Goal: Task Accomplishment & Management: Complete application form

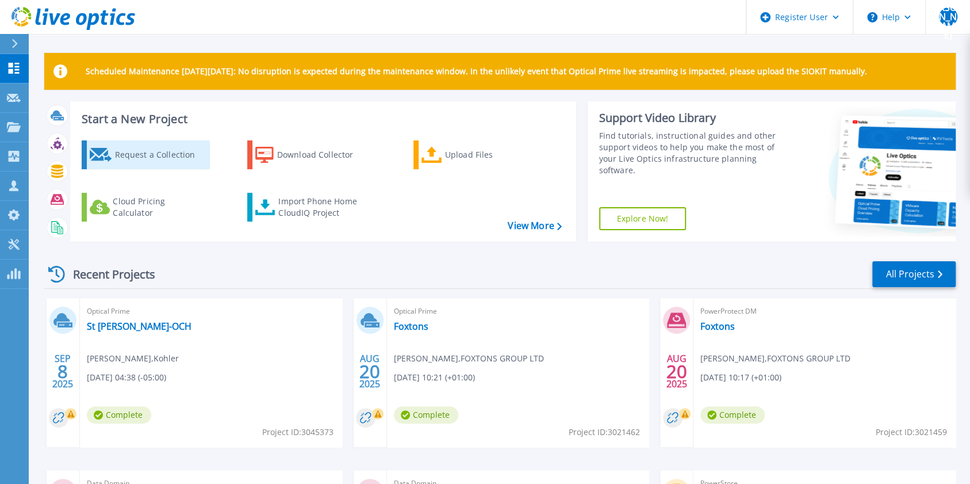
click at [161, 150] on div "Request a Collection" at bounding box center [160, 154] width 92 height 23
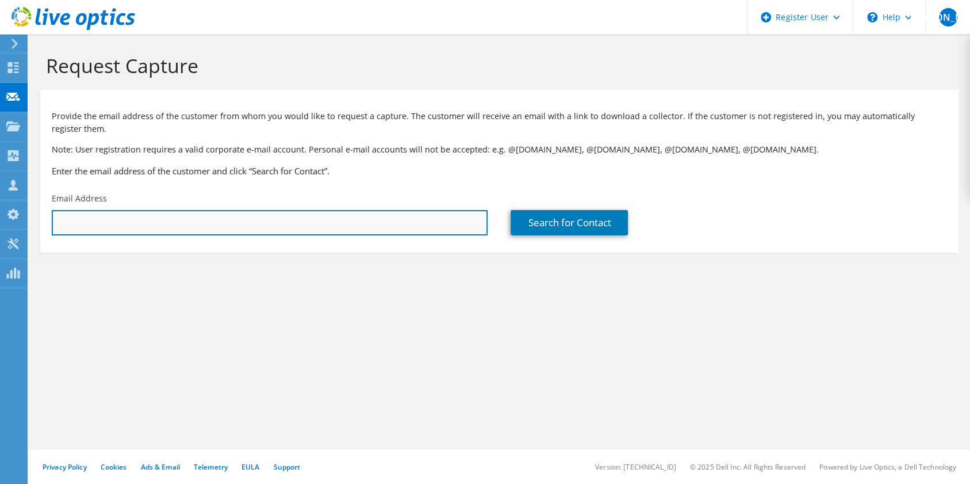
click at [169, 211] on input "text" at bounding box center [270, 222] width 436 height 25
paste input "[PERSON_NAME][EMAIL_ADDRESS][DOMAIN_NAME]"
type input "[PERSON_NAME][EMAIL_ADDRESS][DOMAIN_NAME]"
type input "COMPUTERSHARE TECHNOLOGY SERVICES (UK) LTD"
type input "[PERSON_NAME]"
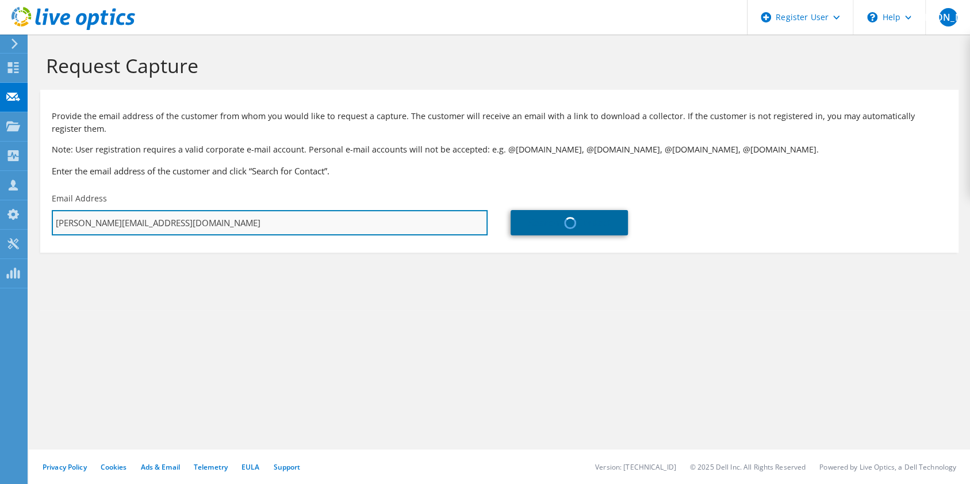
type input "Aston"
type input "[GEOGRAPHIC_DATA]"
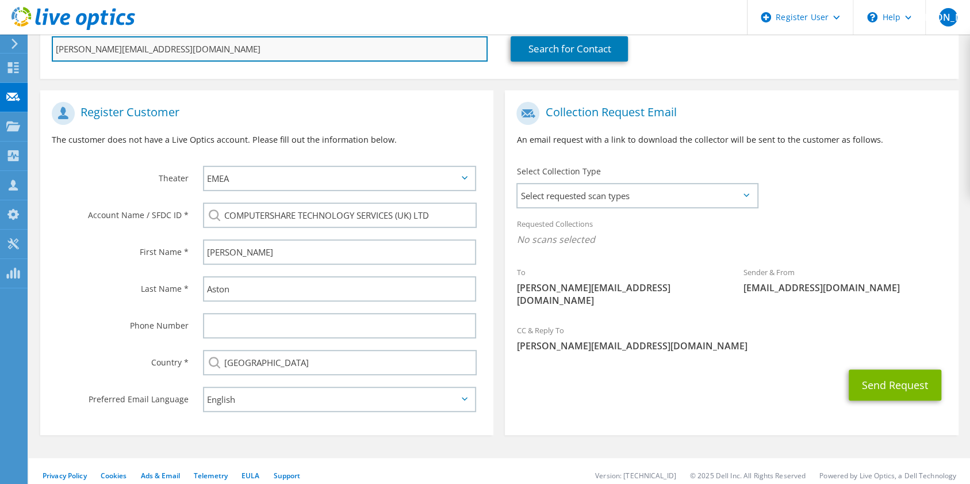
scroll to position [175, 0]
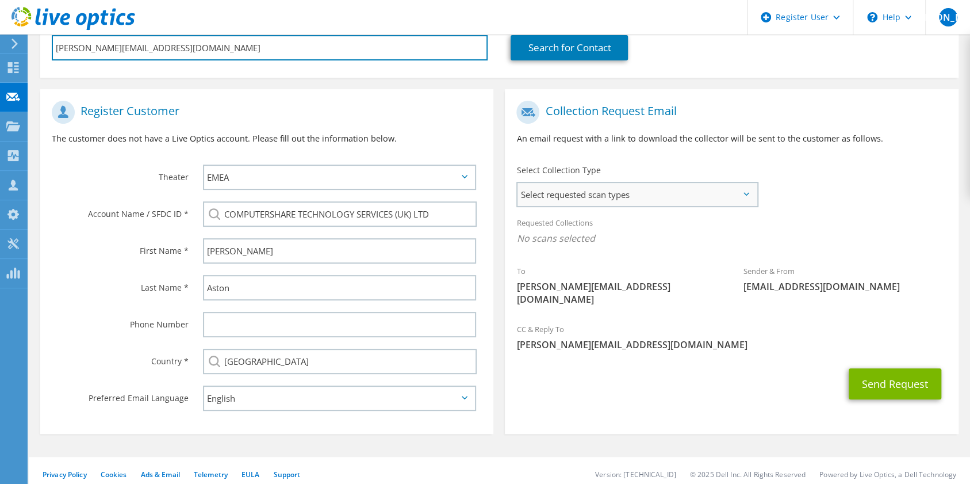
type input "[PERSON_NAME][EMAIL_ADDRESS][DOMAIN_NAME]"
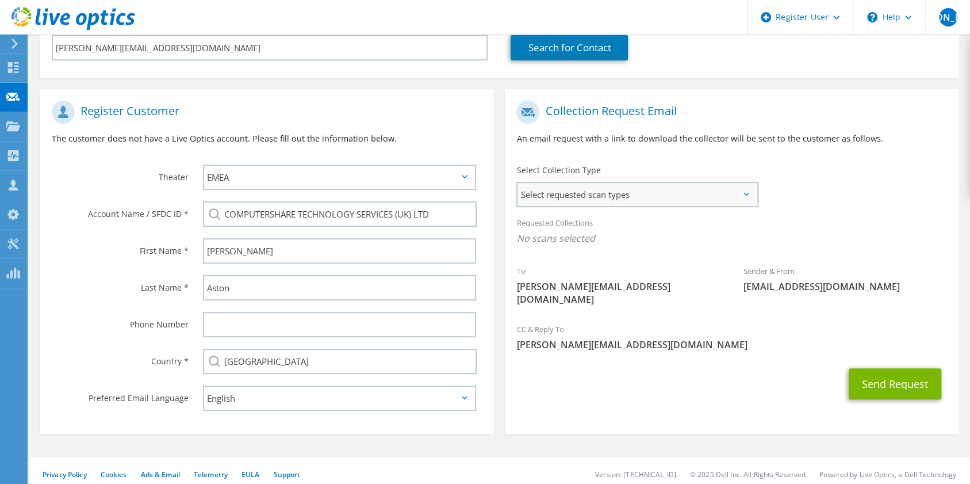
click at [618, 188] on span "Select requested scan types" at bounding box center [637, 194] width 239 height 23
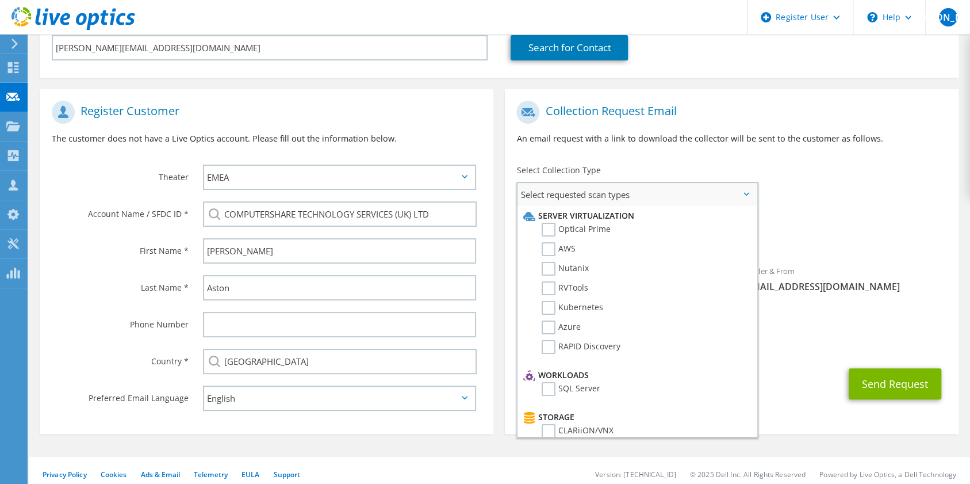
scroll to position [185, 0]
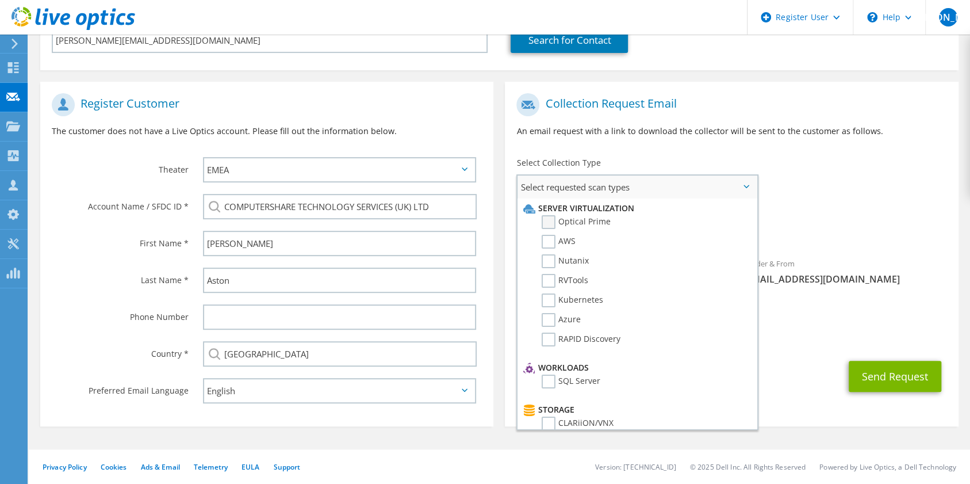
click at [579, 221] on label "Optical Prime" at bounding box center [576, 222] width 69 height 14
click at [0, 0] on input "Optical Prime" at bounding box center [0, 0] width 0 height 0
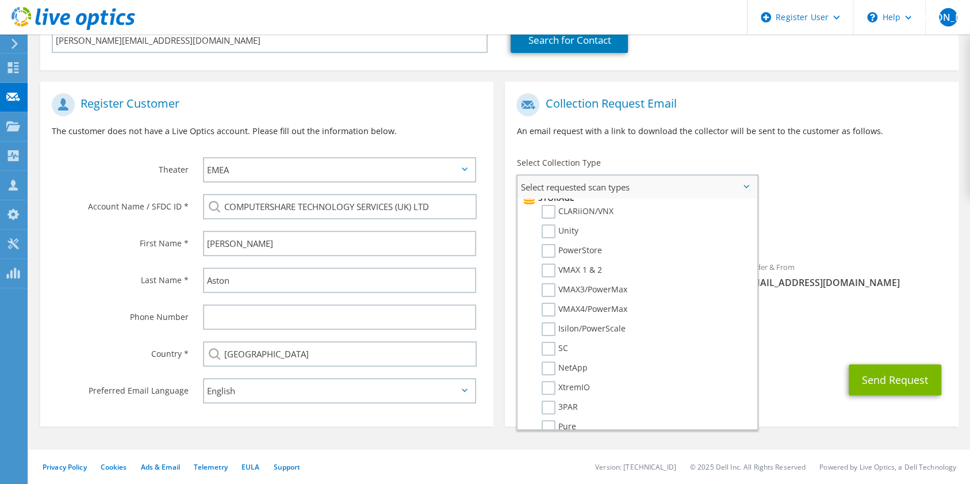
scroll to position [212, 0]
click at [569, 327] on label "Isilon/PowerScale" at bounding box center [584, 329] width 84 height 14
click at [0, 0] on input "Isilon/PowerScale" at bounding box center [0, 0] width 0 height 0
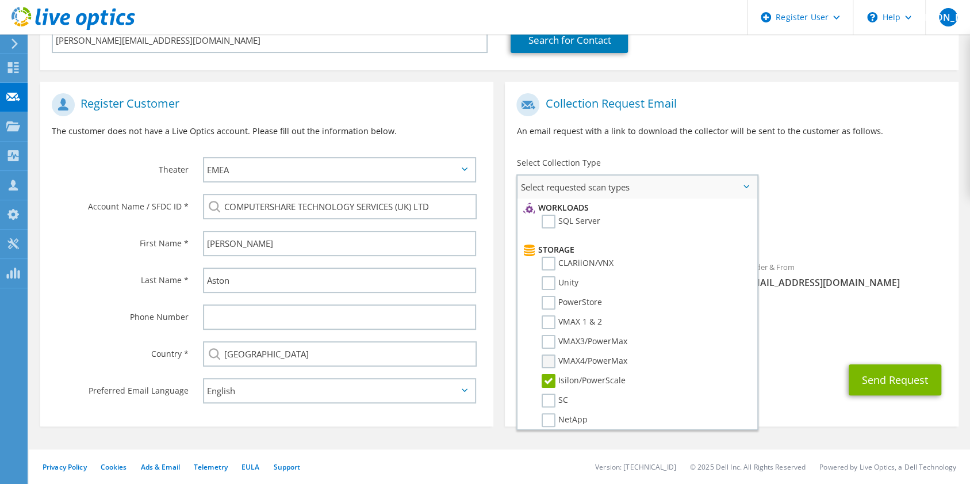
scroll to position [171, 0]
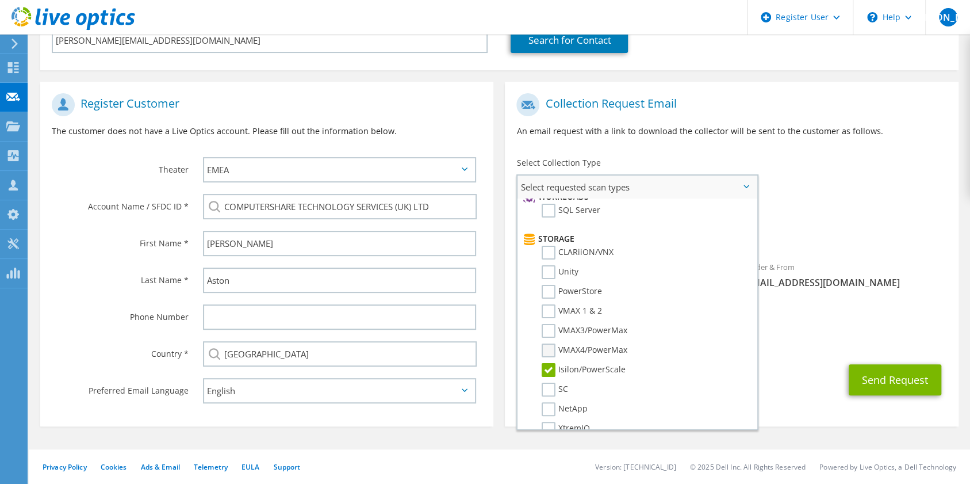
click at [592, 343] on label "VMAX4/PowerMax" at bounding box center [585, 350] width 86 height 14
click at [0, 0] on input "VMAX4/PowerMax" at bounding box center [0, 0] width 0 height 0
click at [592, 343] on label "VMAX4/PowerMax" at bounding box center [585, 350] width 86 height 14
click at [0, 0] on input "VMAX4/PowerMax" at bounding box center [0, 0] width 0 height 0
click at [592, 343] on label "VMAX4/PowerMax" at bounding box center [585, 350] width 86 height 14
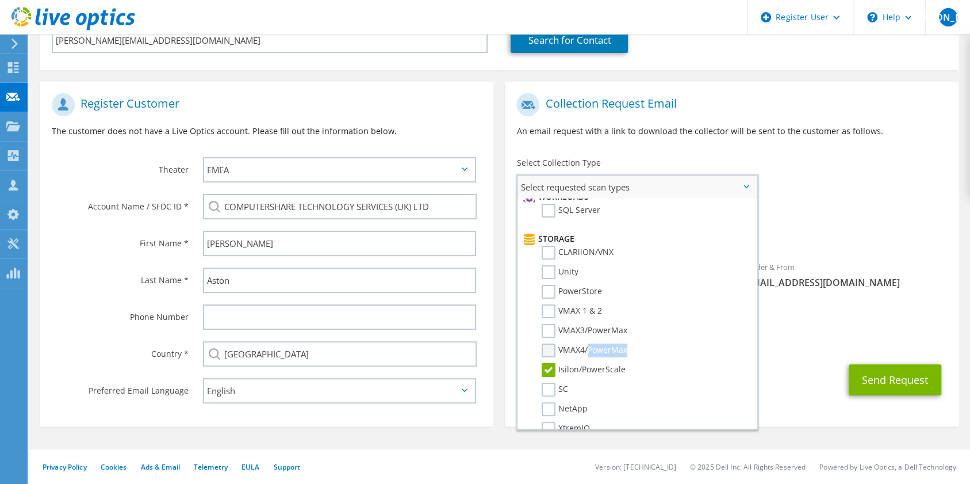
click at [0, 0] on input "VMAX4/PowerMax" at bounding box center [0, 0] width 0 height 0
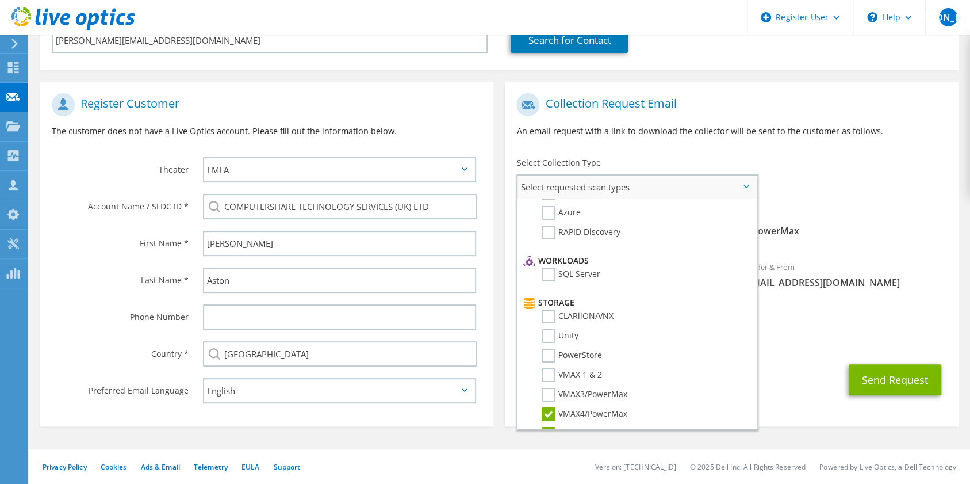
scroll to position [0, 0]
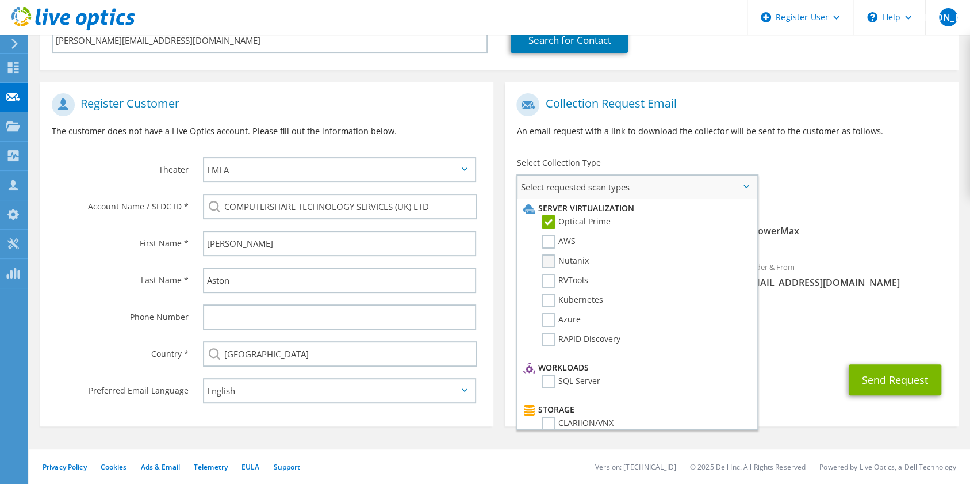
click at [581, 257] on label "Nutanix" at bounding box center [565, 261] width 47 height 14
click at [0, 0] on input "Nutanix" at bounding box center [0, 0] width 0 height 0
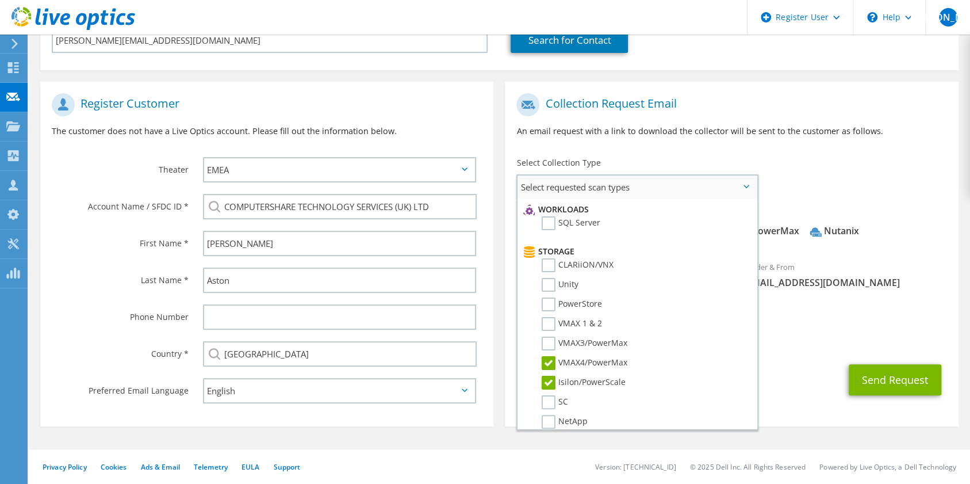
scroll to position [158, 0]
click at [621, 359] on label "VMAX4/PowerMax" at bounding box center [585, 364] width 86 height 14
click at [0, 0] on input "VMAX4/PowerMax" at bounding box center [0, 0] width 0 height 0
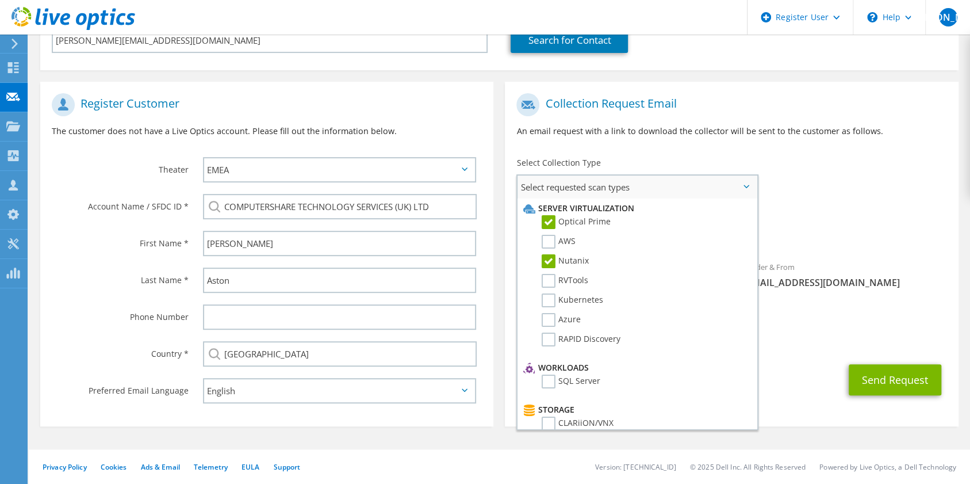
click at [575, 254] on label "Nutanix" at bounding box center [565, 261] width 47 height 14
click at [0, 0] on input "Nutanix" at bounding box center [0, 0] width 0 height 0
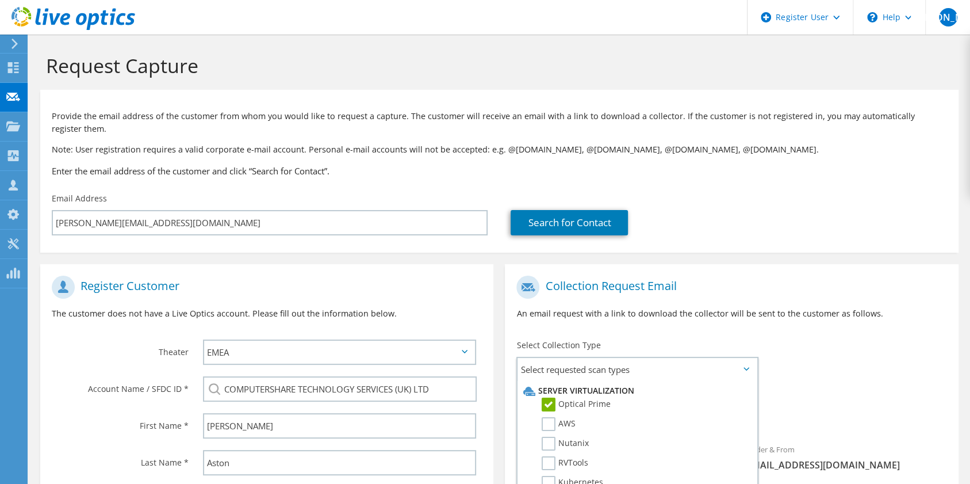
click at [865, 306] on div "Collection Request Email An email request with a link to download the collector…" at bounding box center [731, 302] width 453 height 64
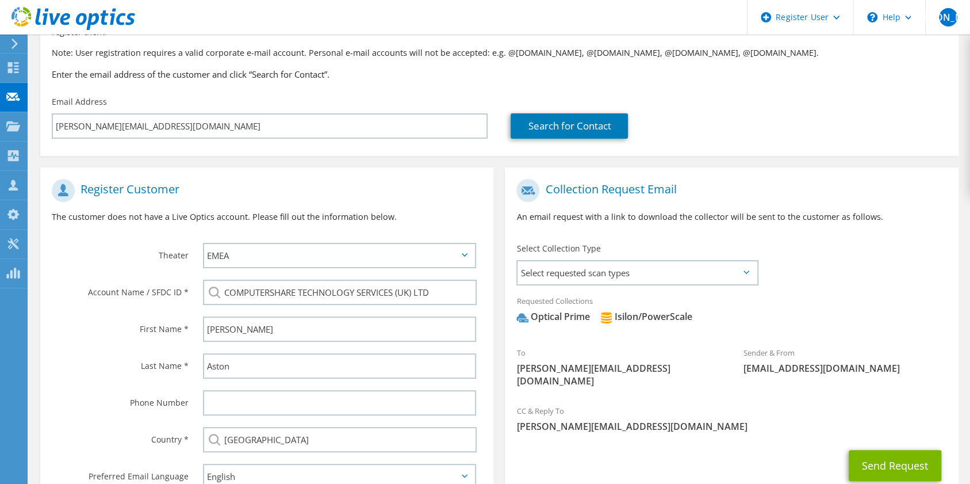
scroll to position [185, 0]
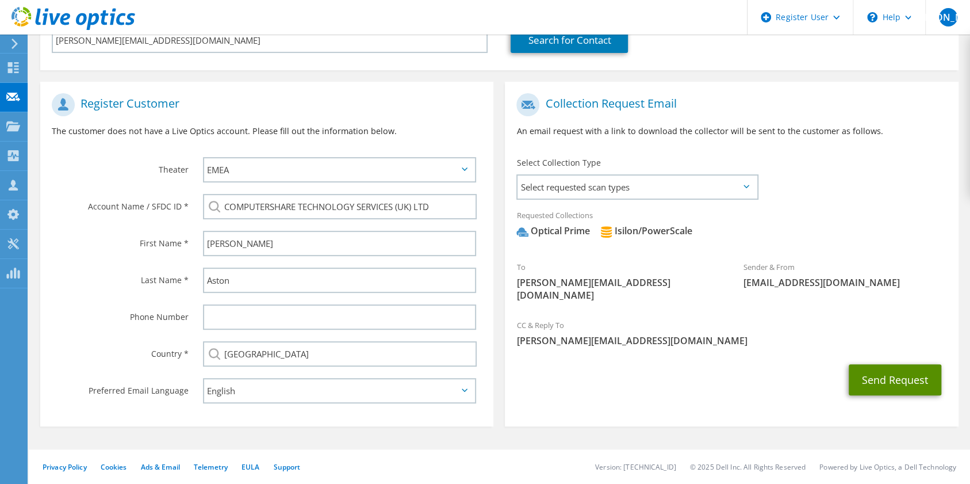
click at [900, 364] on button "Send Request" at bounding box center [895, 379] width 93 height 31
